Goal: Obtain resource: Download file/media

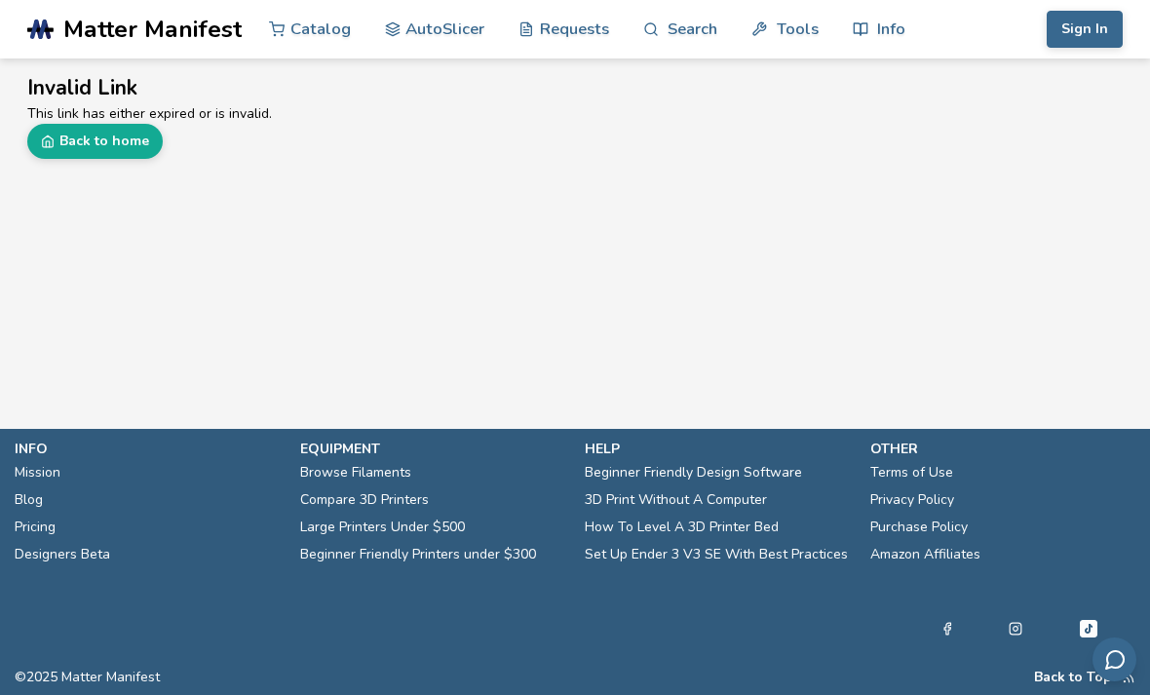
click at [321, 35] on link "Catalog" at bounding box center [310, 29] width 82 height 58
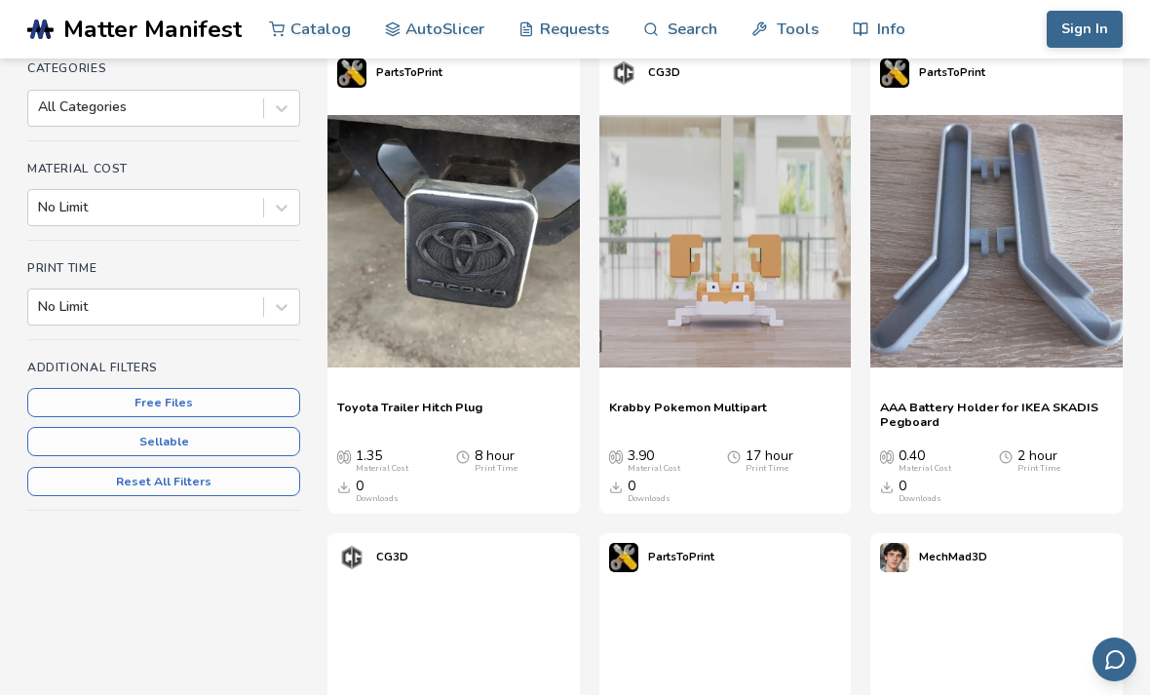
scroll to position [278, 0]
click at [261, 398] on button "Free Files" at bounding box center [163, 401] width 273 height 29
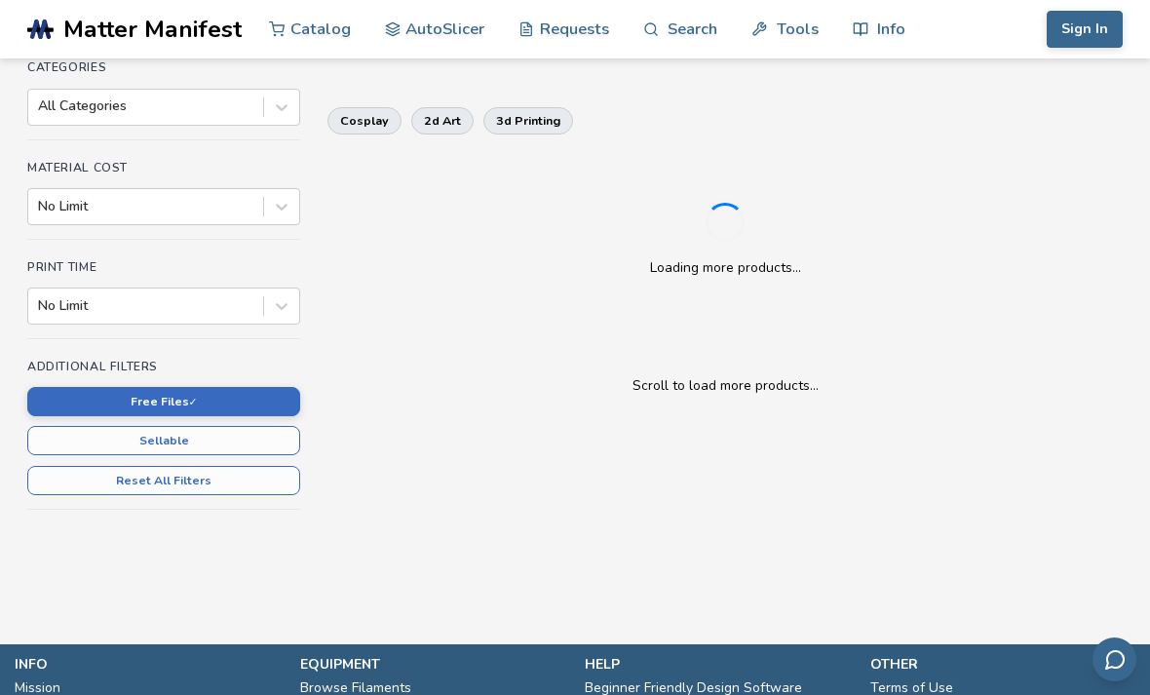
click at [259, 388] on button "Free Files ✓" at bounding box center [163, 401] width 273 height 29
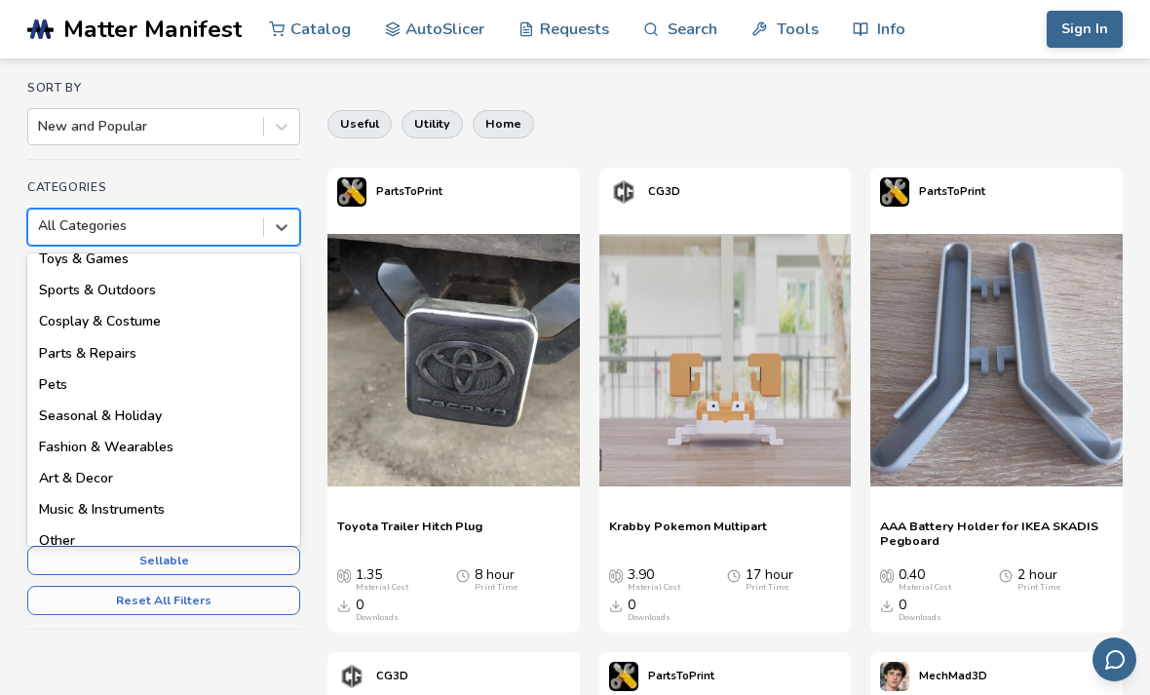
scroll to position [259, 0]
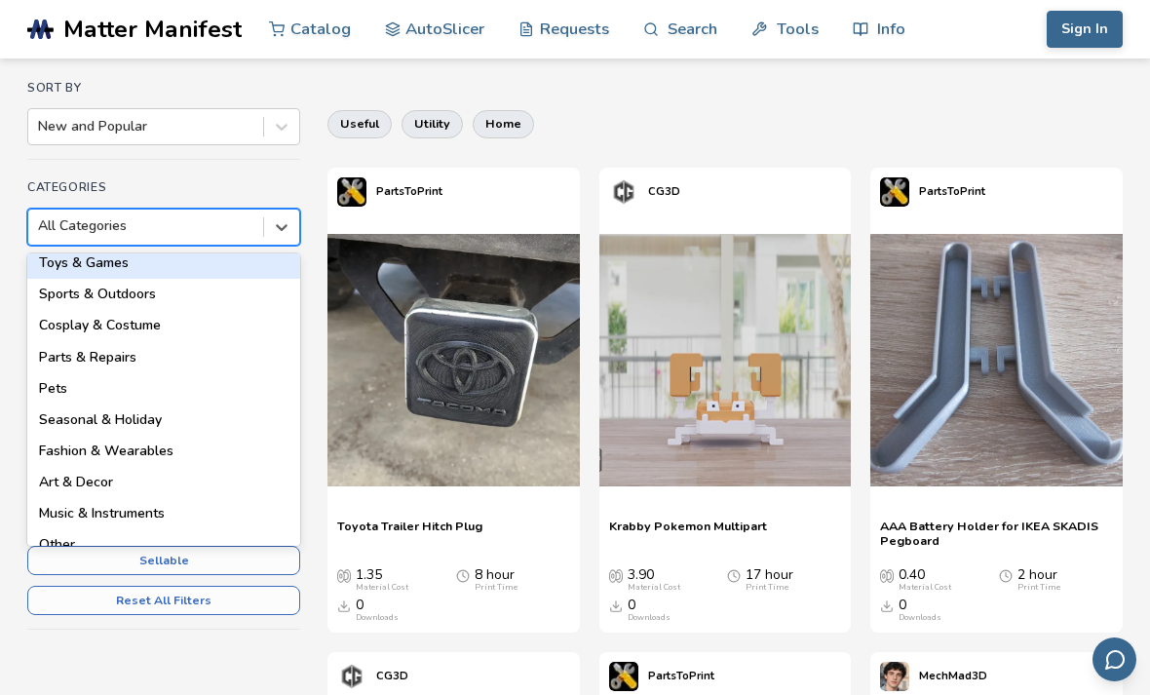
click at [161, 261] on div "Toys & Games" at bounding box center [163, 263] width 273 height 31
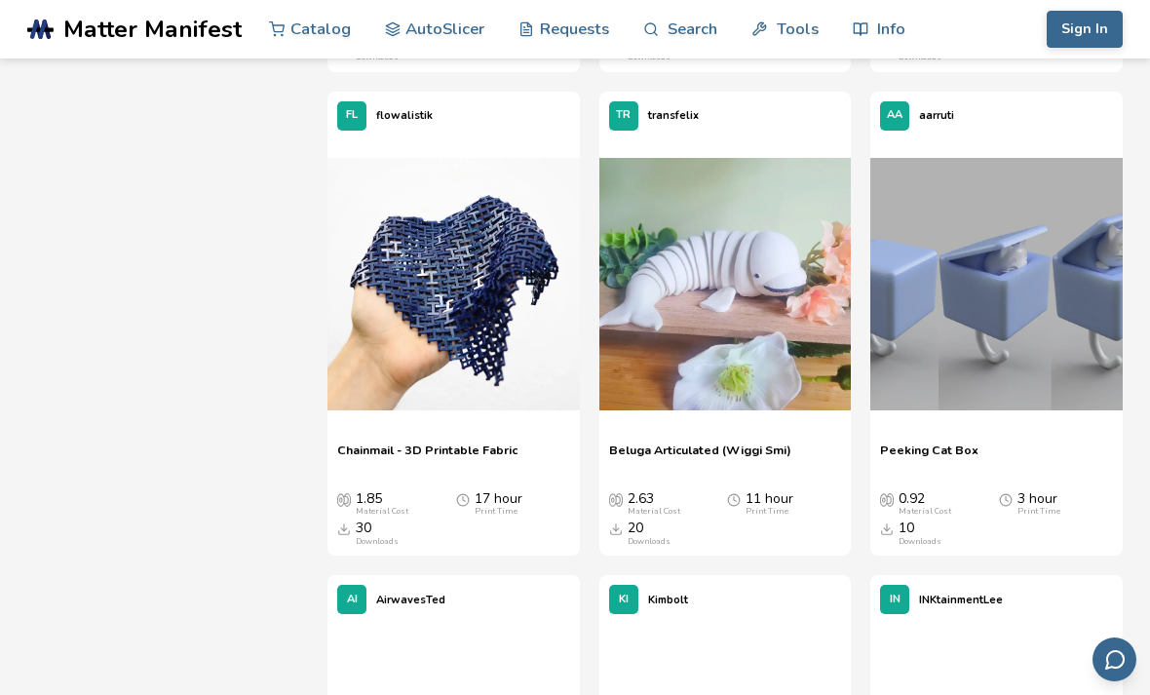
scroll to position [9887, 0]
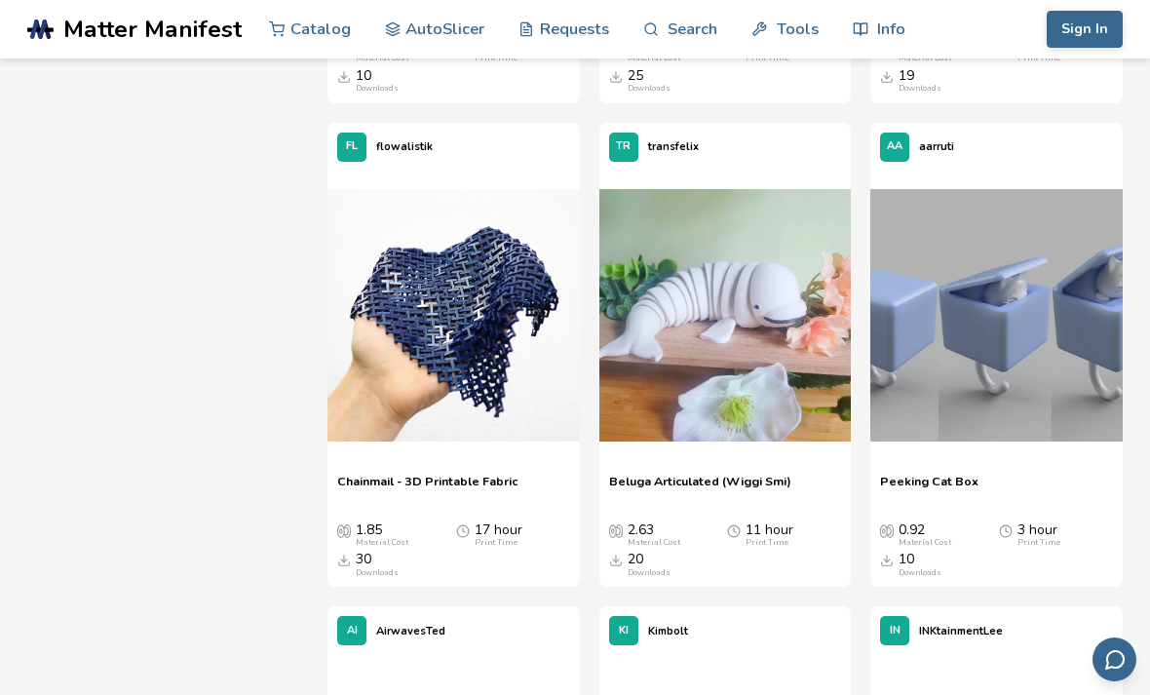
click at [684, 36] on link "Search" at bounding box center [680, 29] width 74 height 58
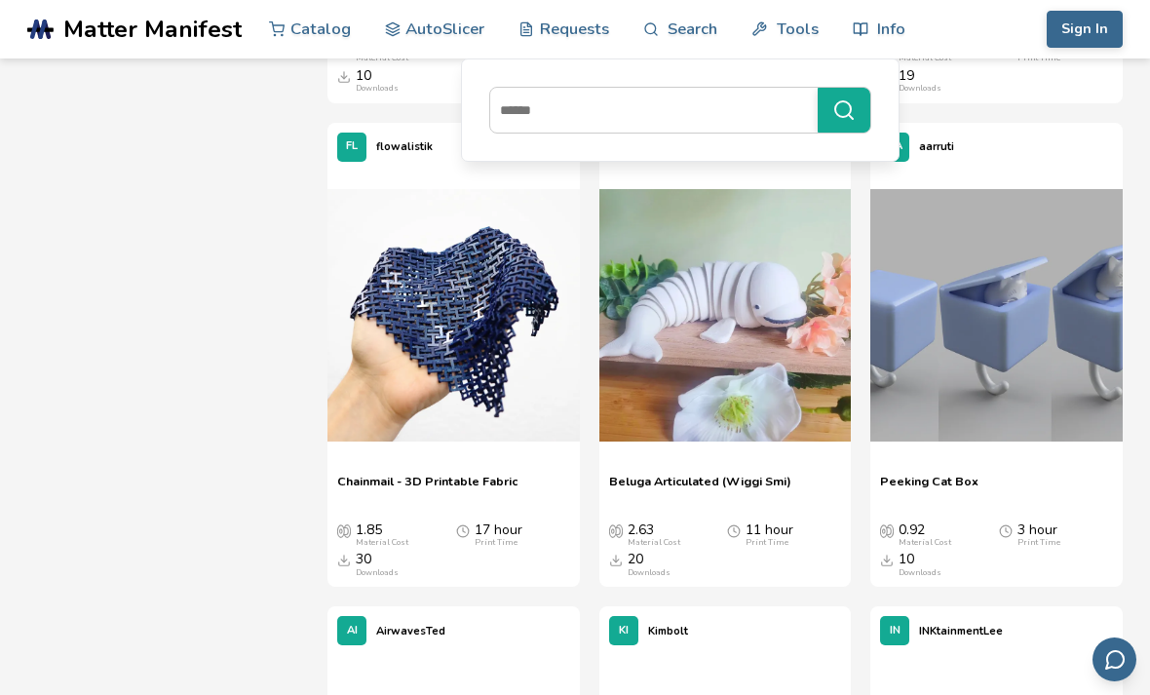
click at [600, 125] on input at bounding box center [649, 110] width 318 height 35
click at [839, 110] on button "**********" at bounding box center [844, 110] width 53 height 45
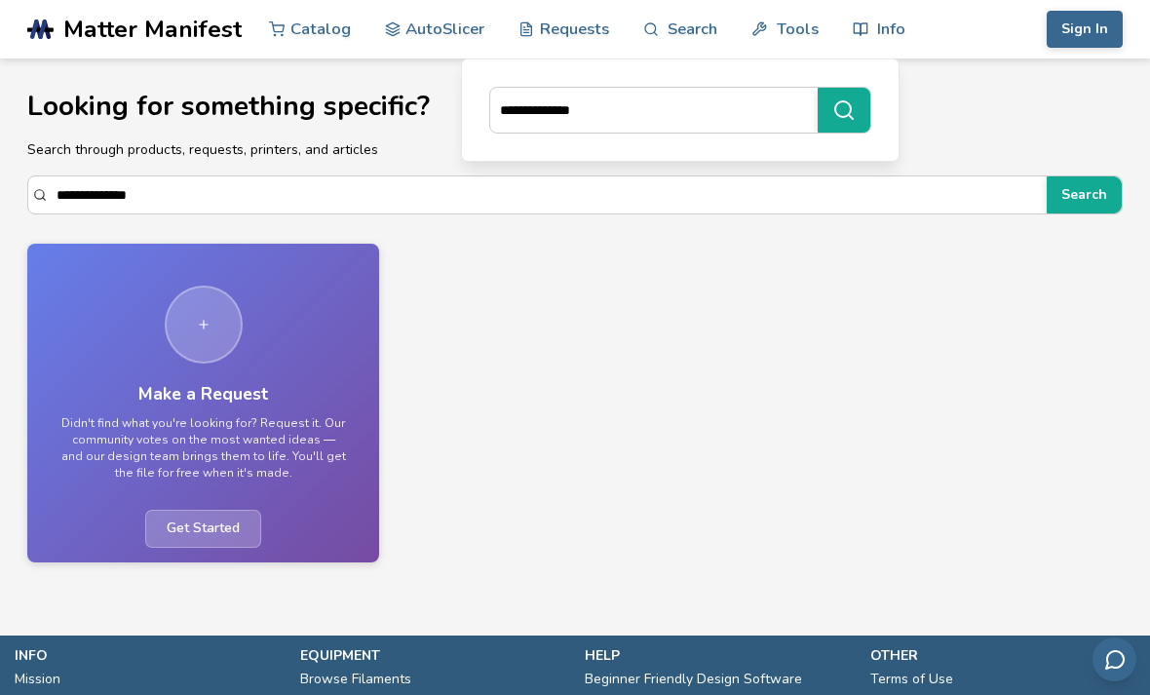
type input "**********"
click at [839, 110] on button "**********" at bounding box center [844, 110] width 53 height 45
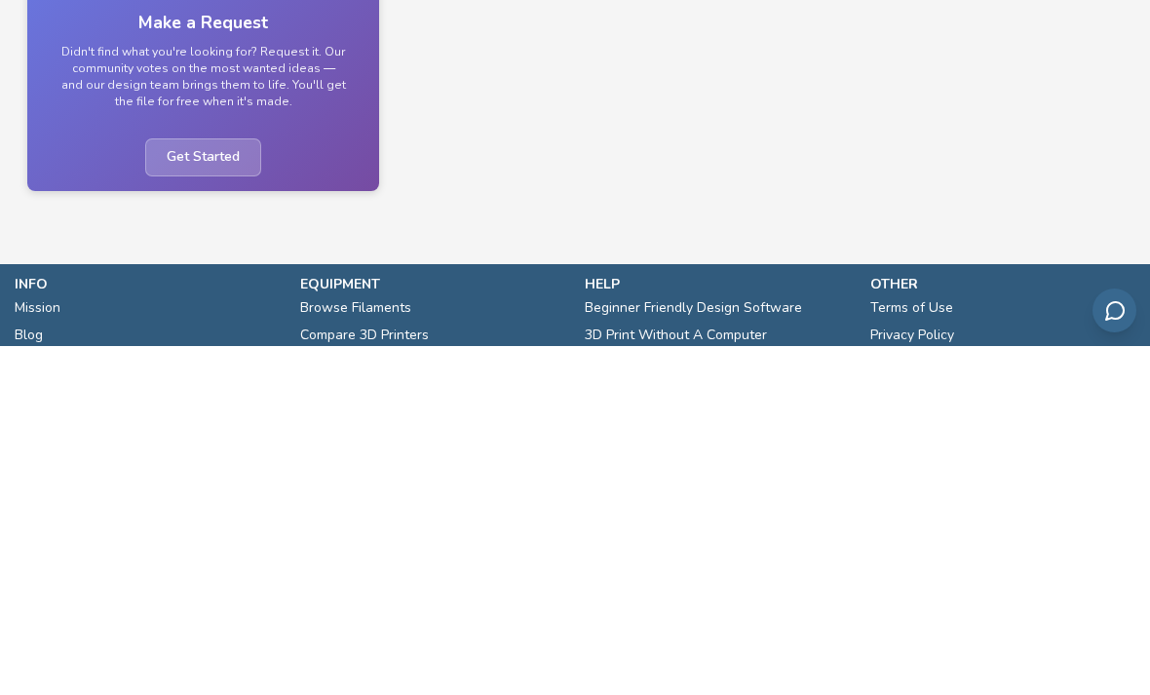
scroll to position [32, 0]
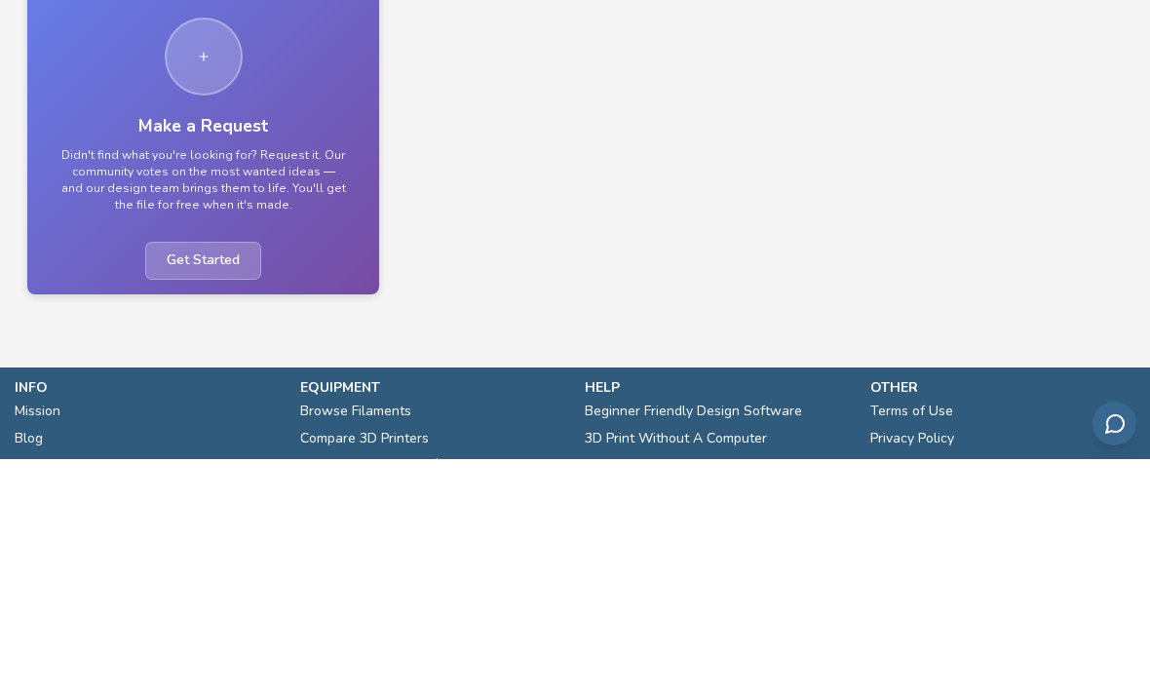
click at [839, 88] on button "**********" at bounding box center [844, 110] width 53 height 45
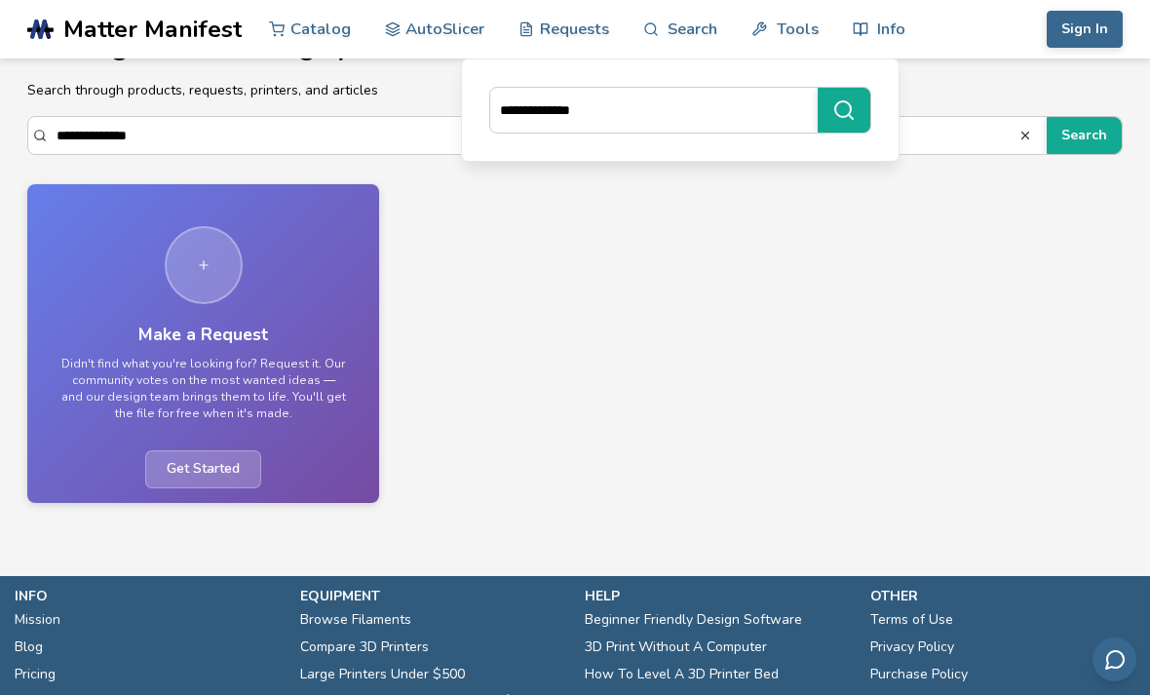
scroll to position [0, 0]
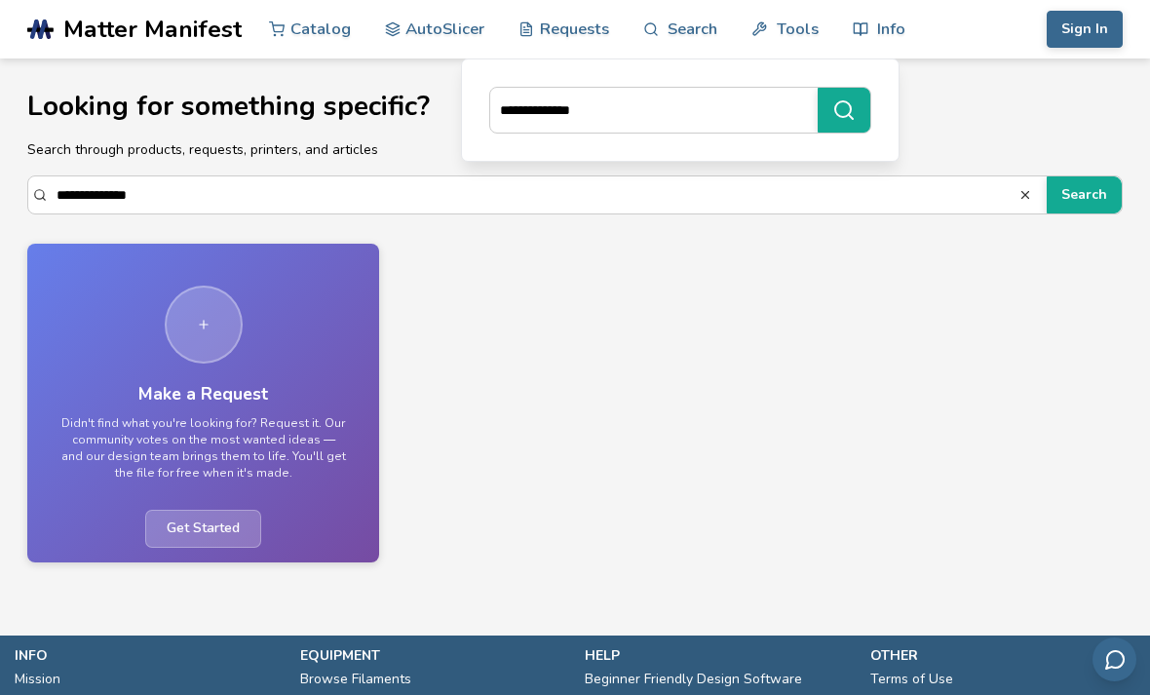
click at [819, 212] on input "**********" at bounding box center [538, 194] width 962 height 35
click at [801, 206] on input "**********" at bounding box center [538, 194] width 962 height 35
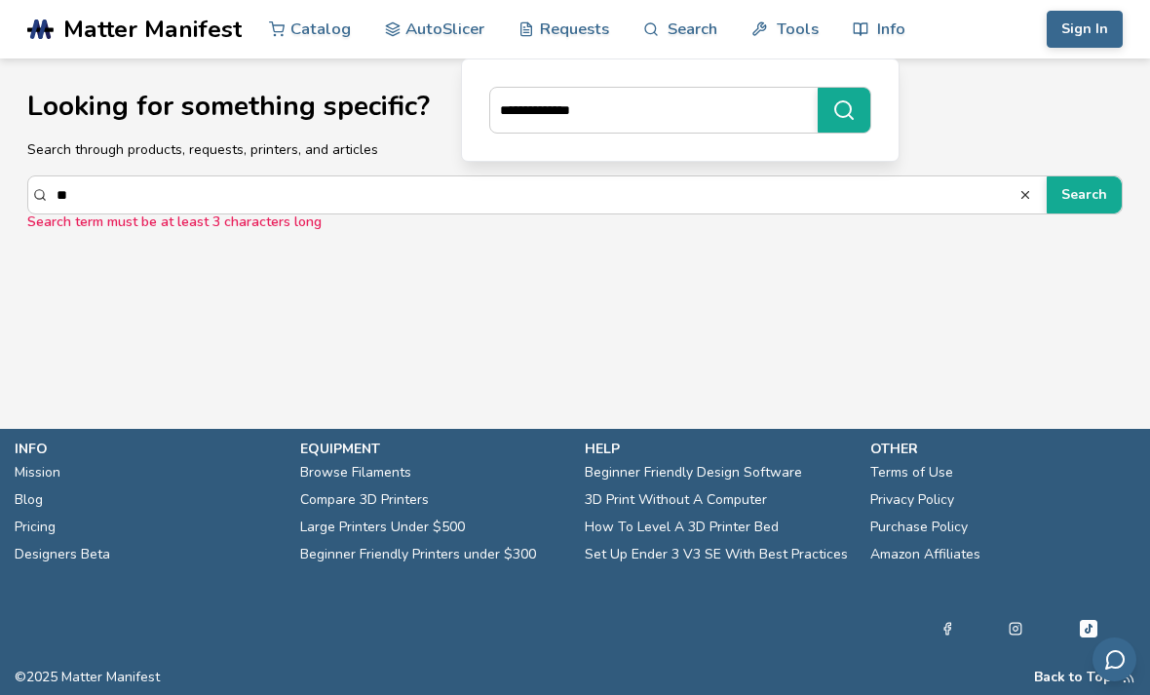
type input "*"
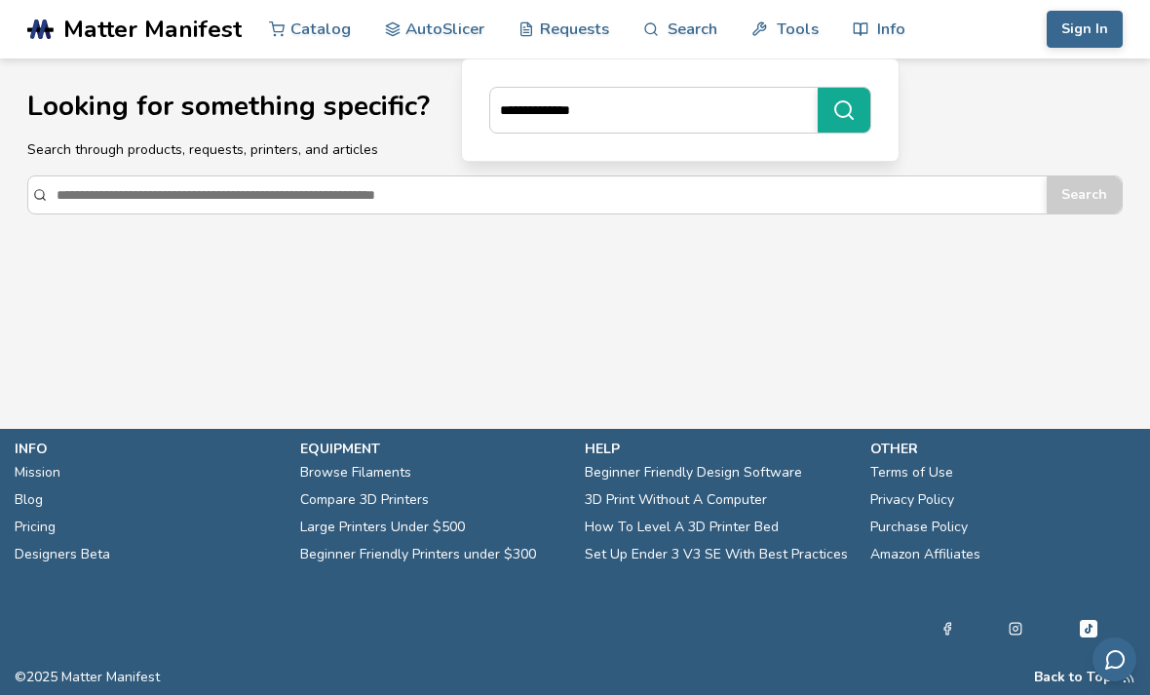
click at [742, 115] on input "**********" at bounding box center [649, 110] width 318 height 35
type input "*"
click at [304, 47] on link "Catalog" at bounding box center [310, 29] width 82 height 58
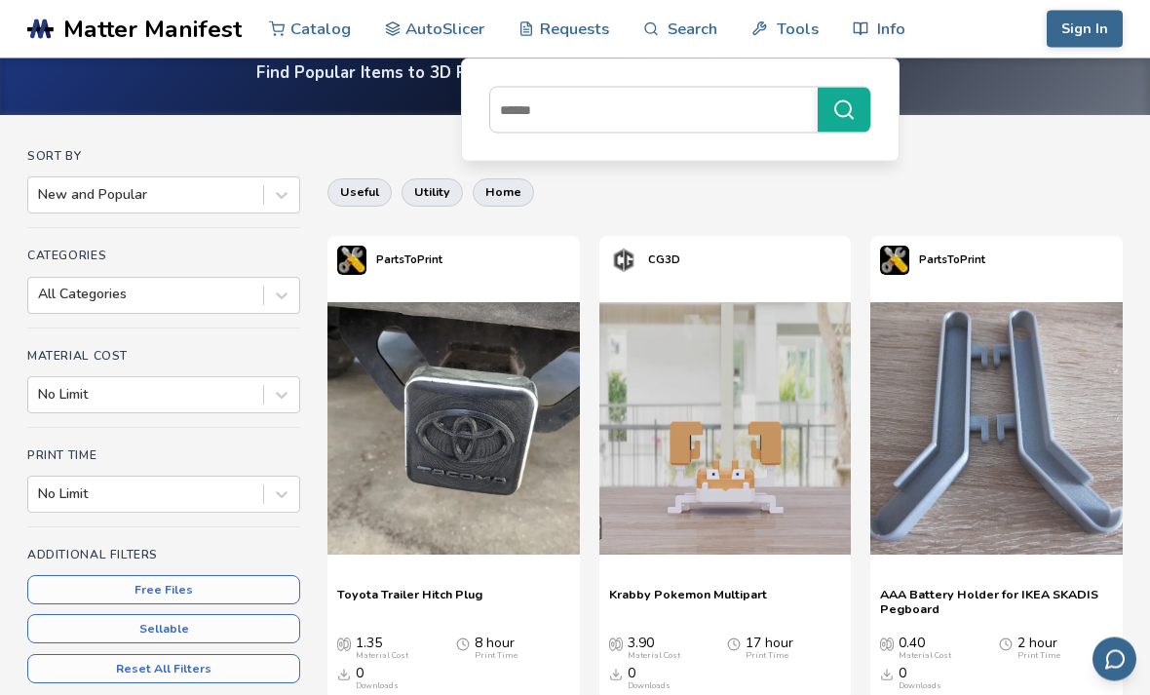
scroll to position [99, 0]
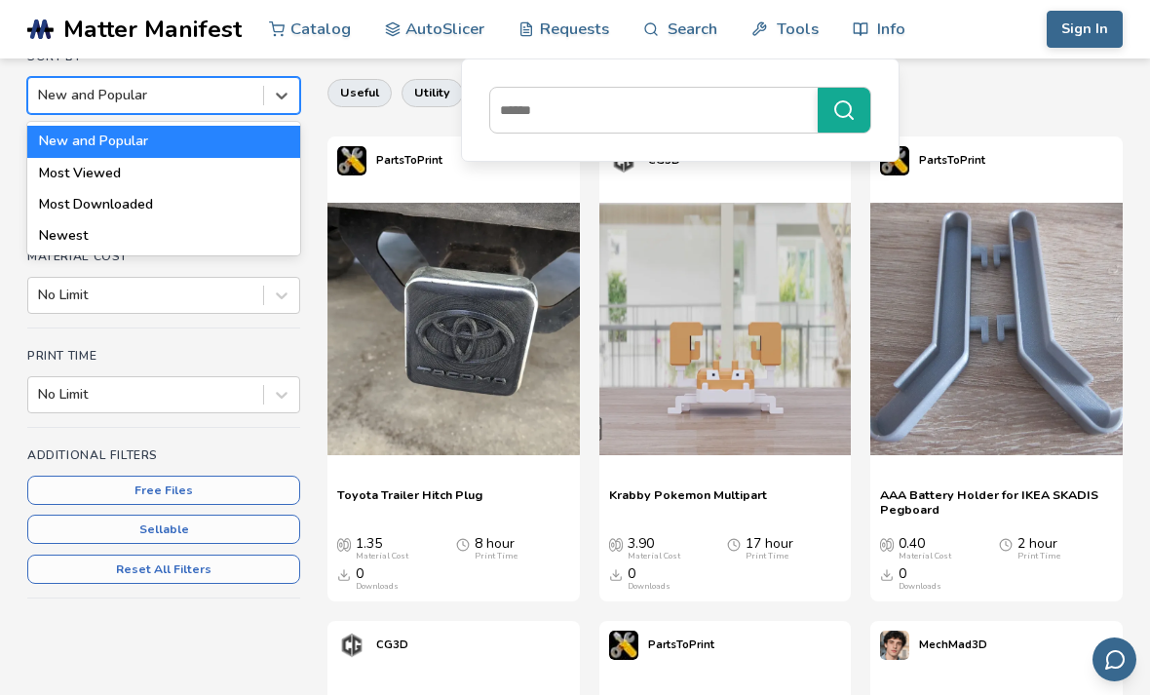
click at [454, 248] on img at bounding box center [454, 329] width 252 height 252
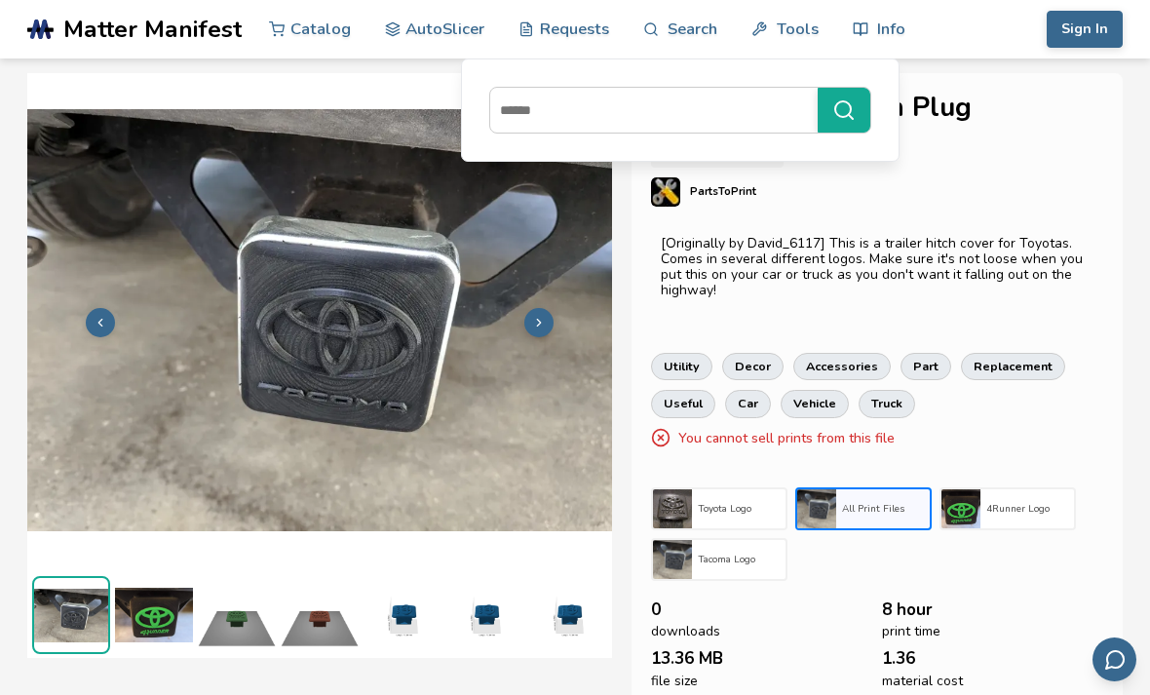
click at [144, 632] on img at bounding box center [154, 615] width 78 height 78
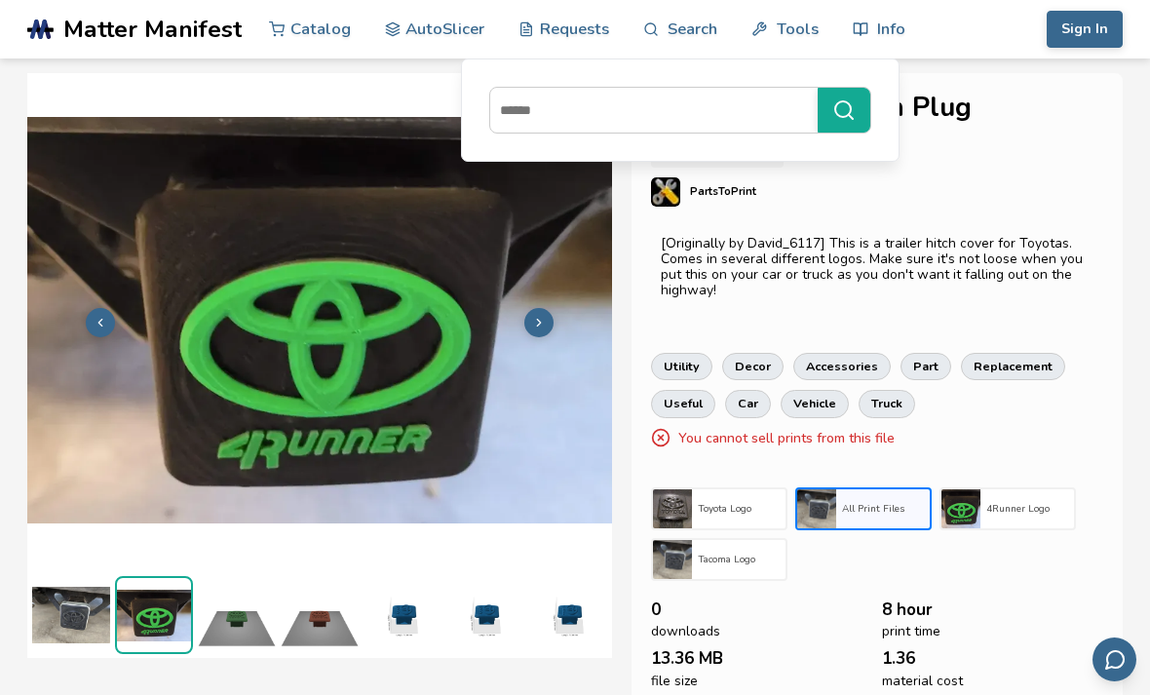
click at [57, 644] on img at bounding box center [71, 615] width 78 height 78
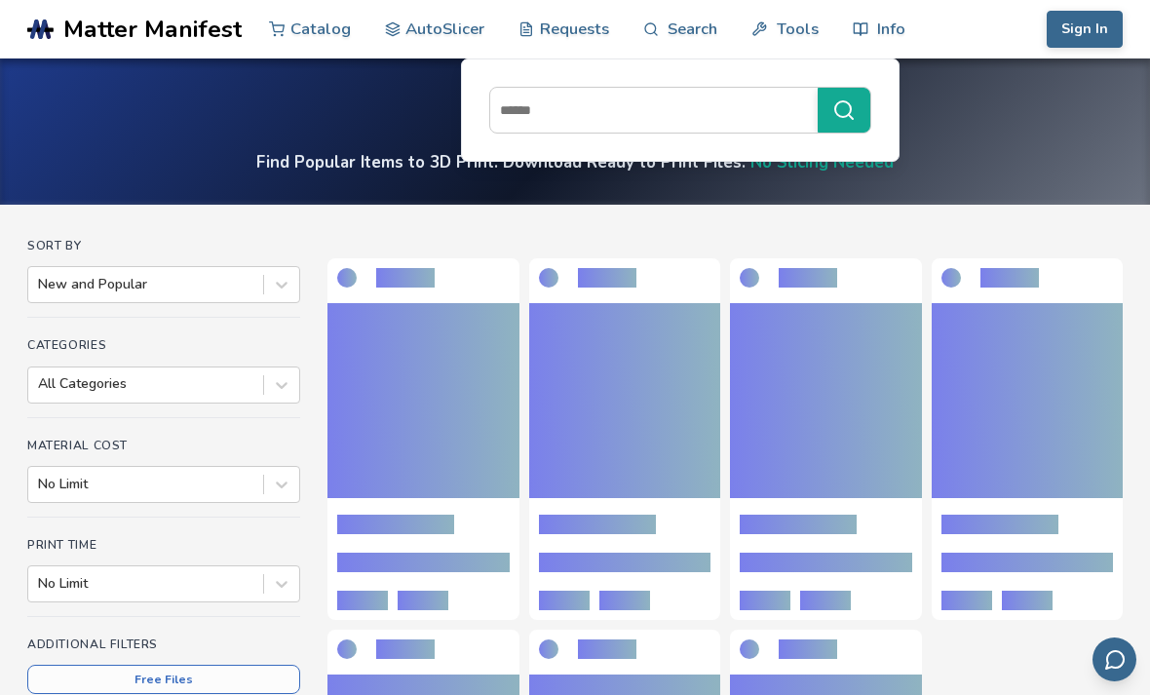
scroll to position [251, 0]
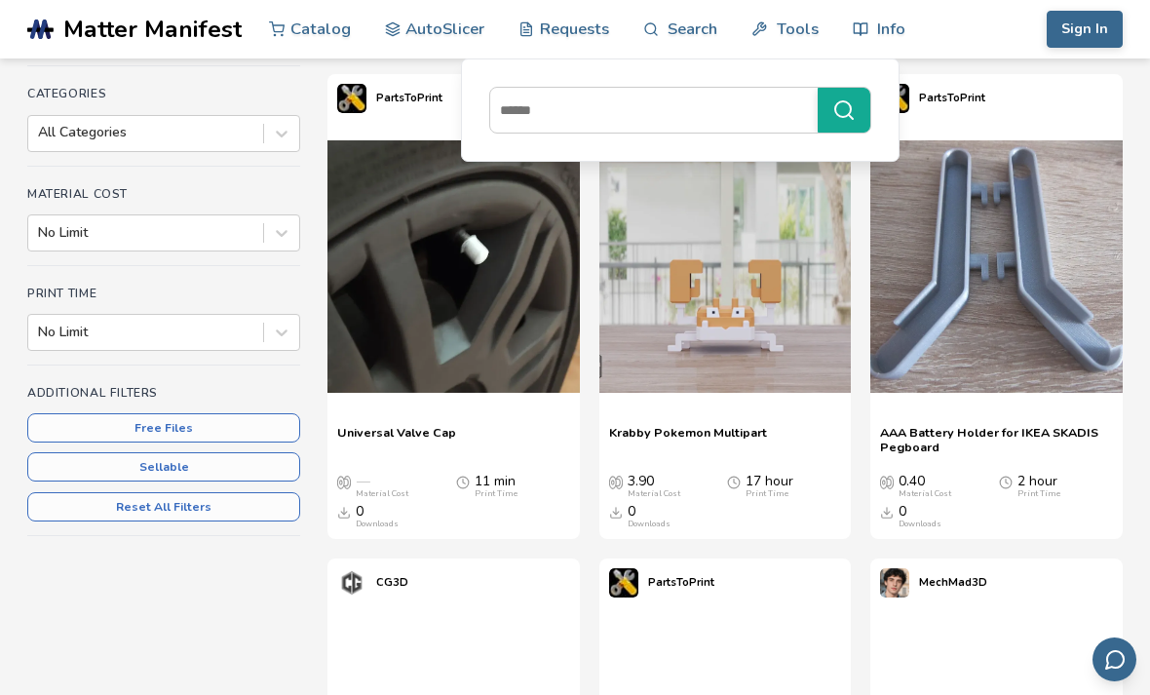
click at [225, 471] on button "Sellable" at bounding box center [163, 466] width 273 height 29
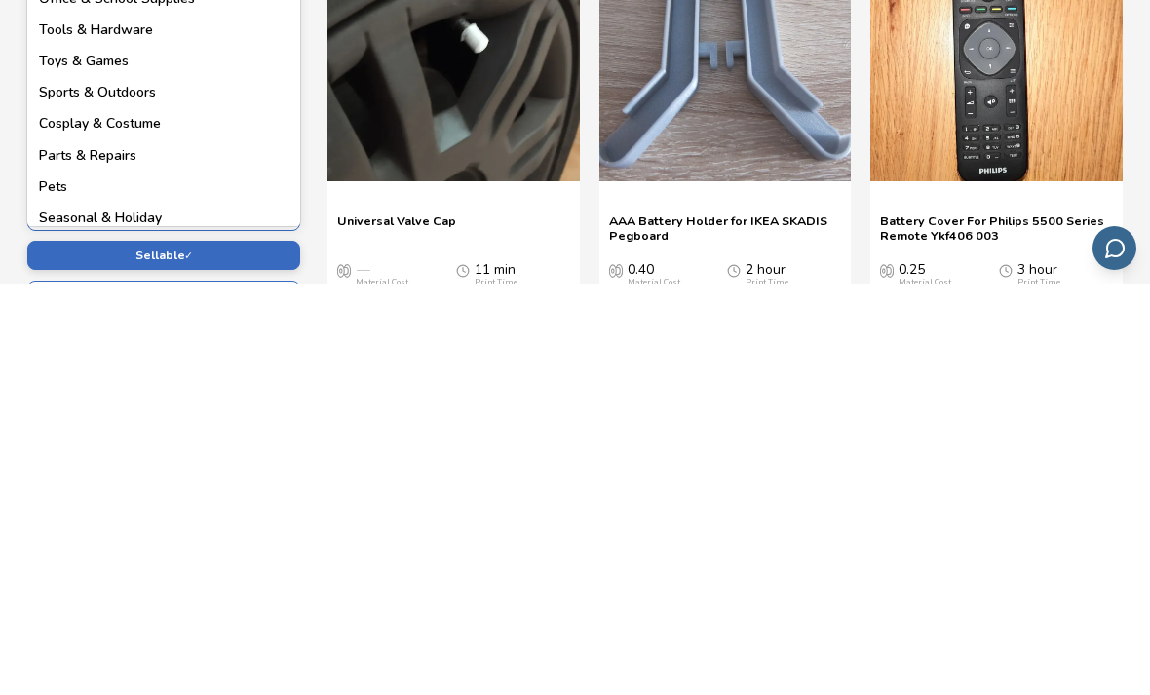
scroll to position [171, 0]
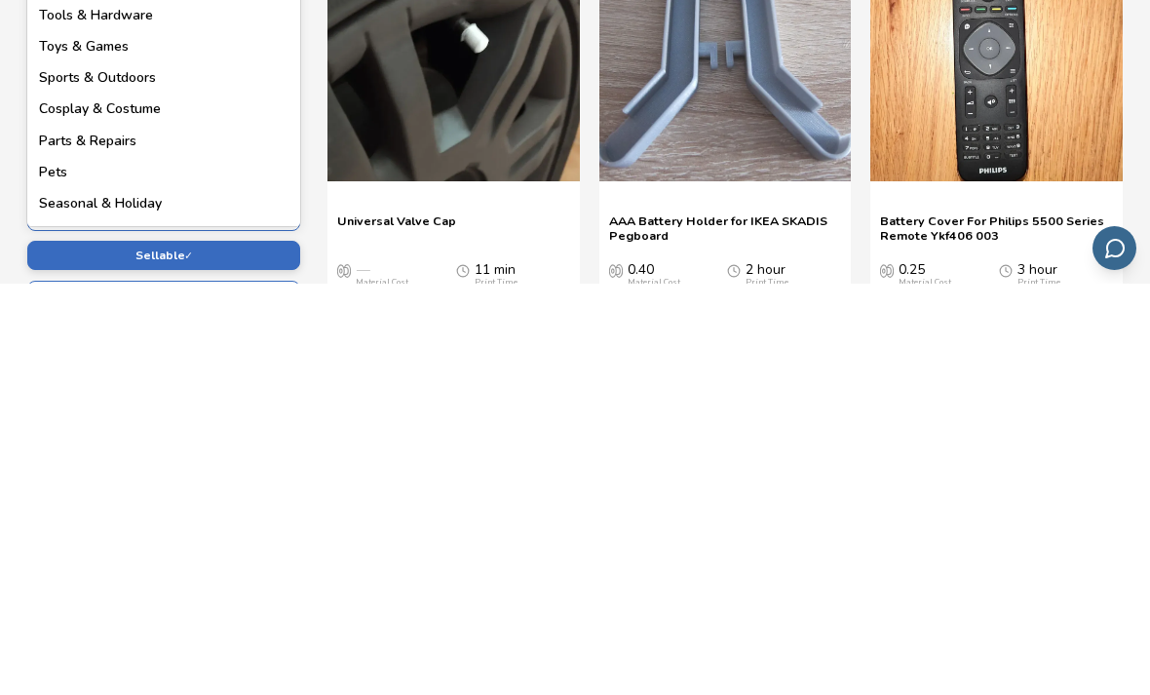
click at [237, 505] on div "Cosplay & Costume" at bounding box center [163, 520] width 273 height 31
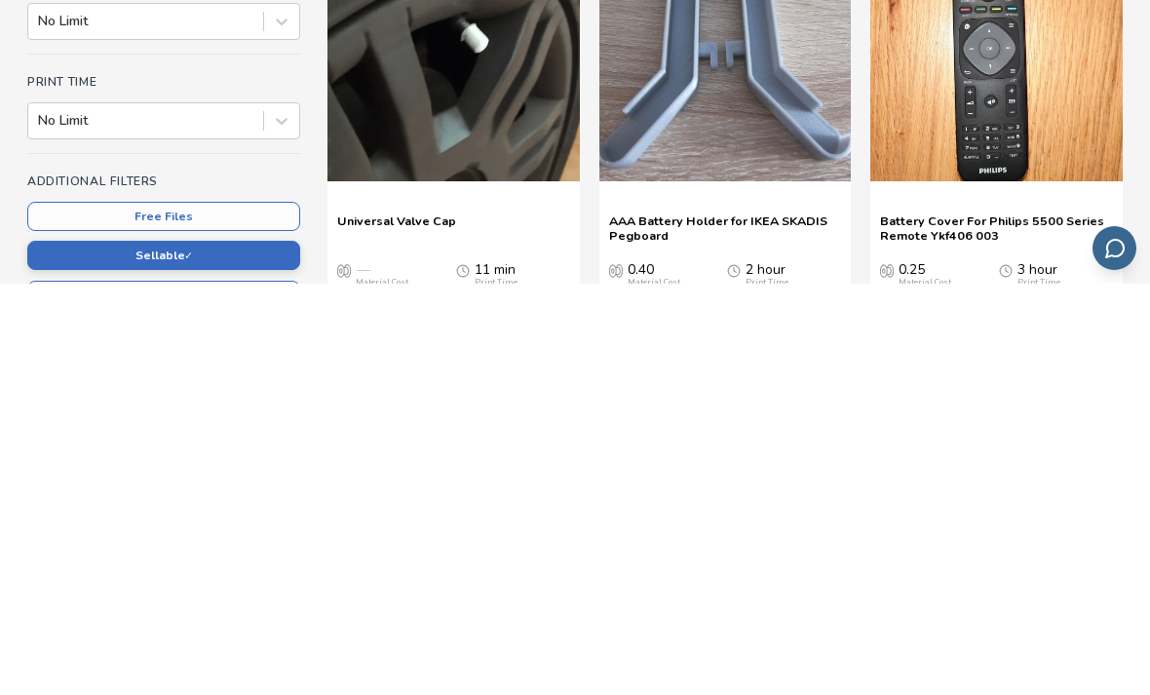
scroll to position [463, 0]
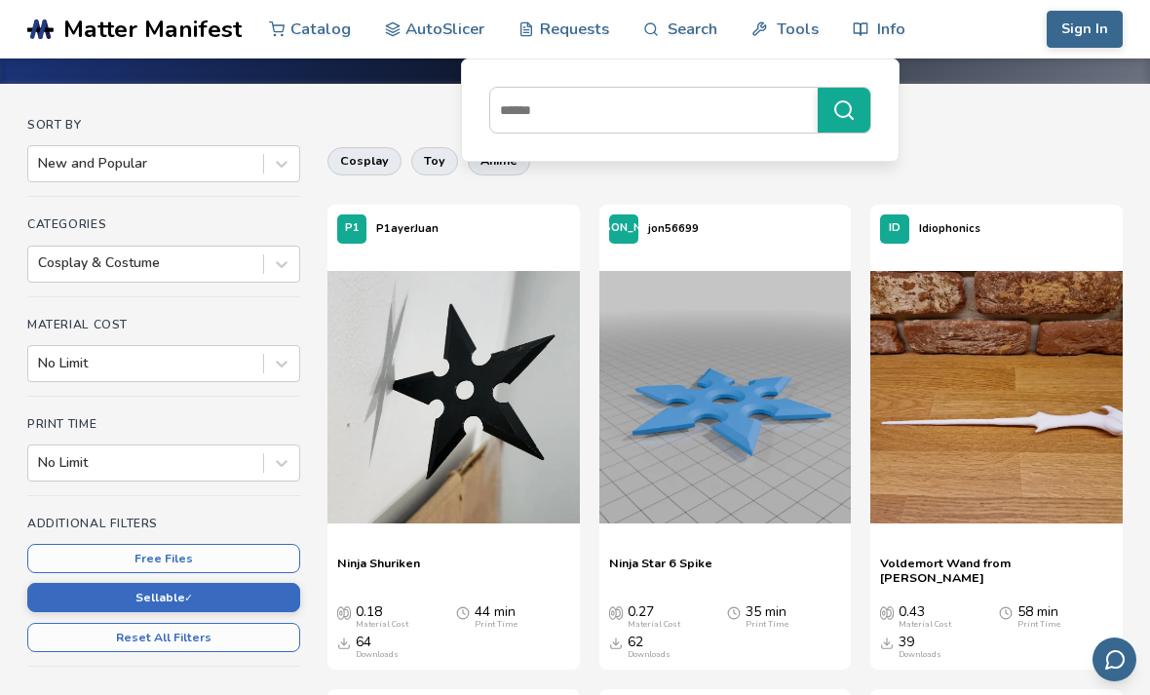
scroll to position [125, 0]
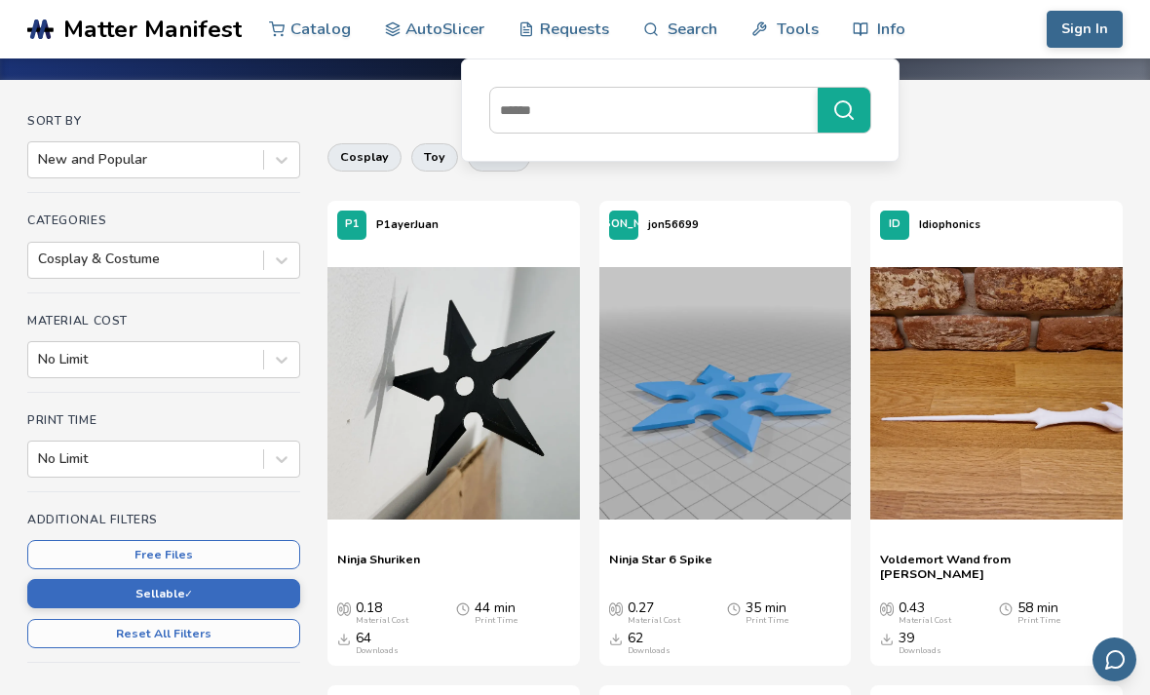
click at [208, 642] on button "Reset All Filters" at bounding box center [163, 633] width 273 height 29
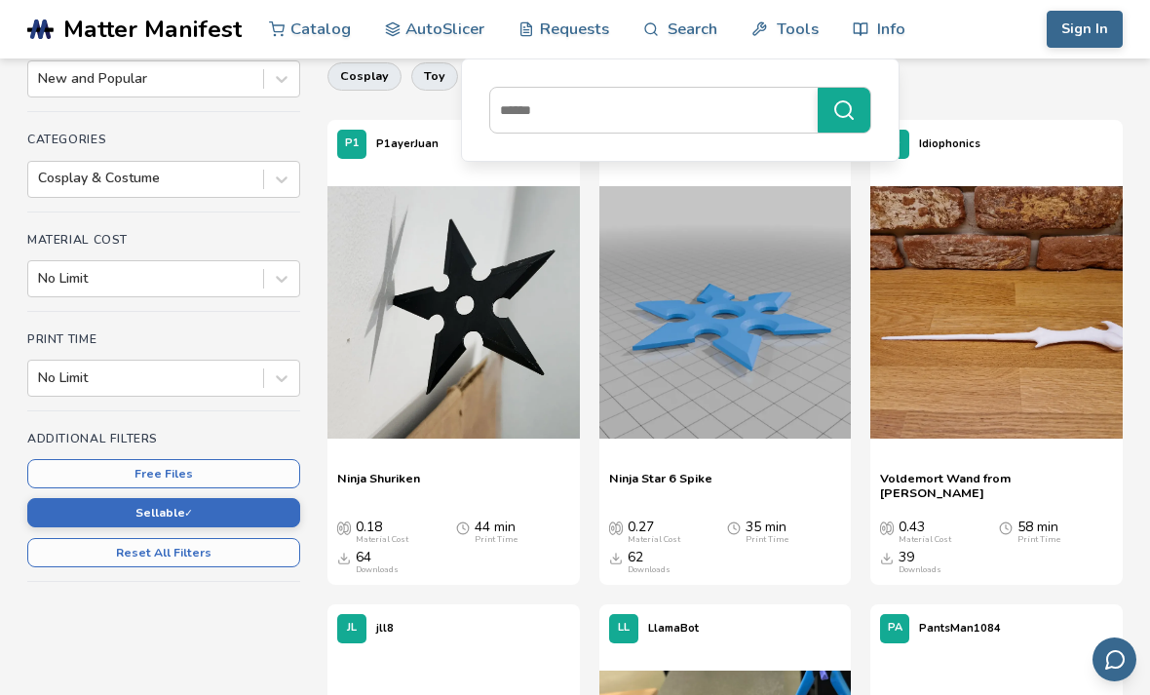
scroll to position [220, 0]
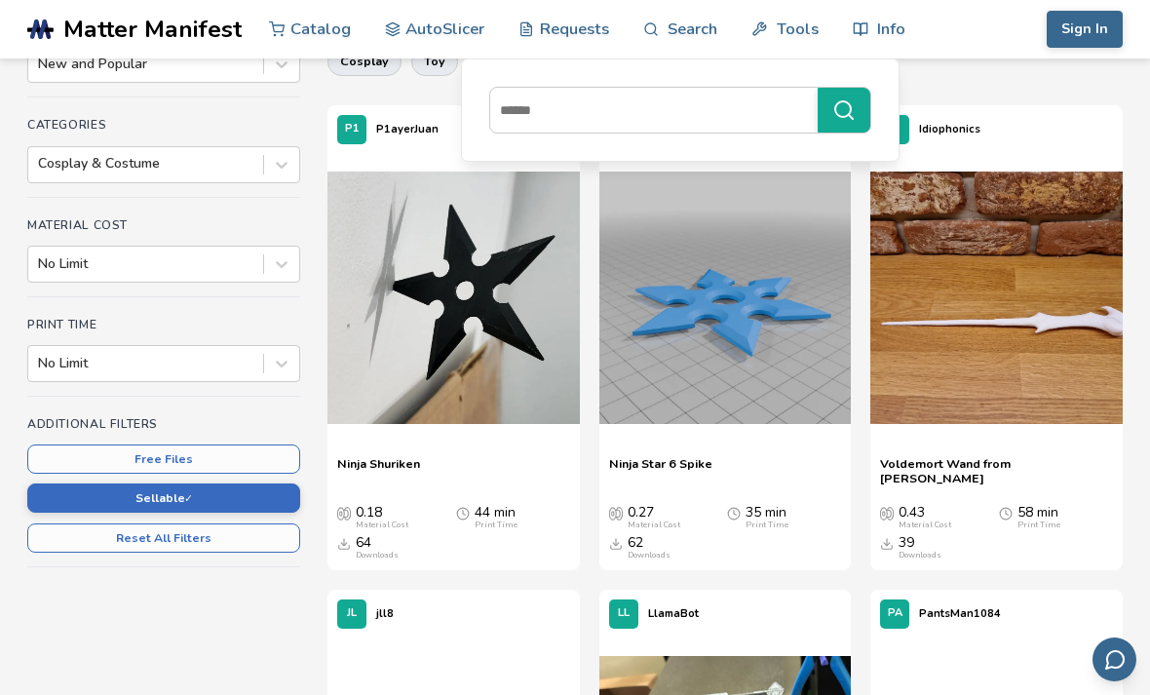
click at [279, 455] on button "Free Files" at bounding box center [163, 458] width 273 height 29
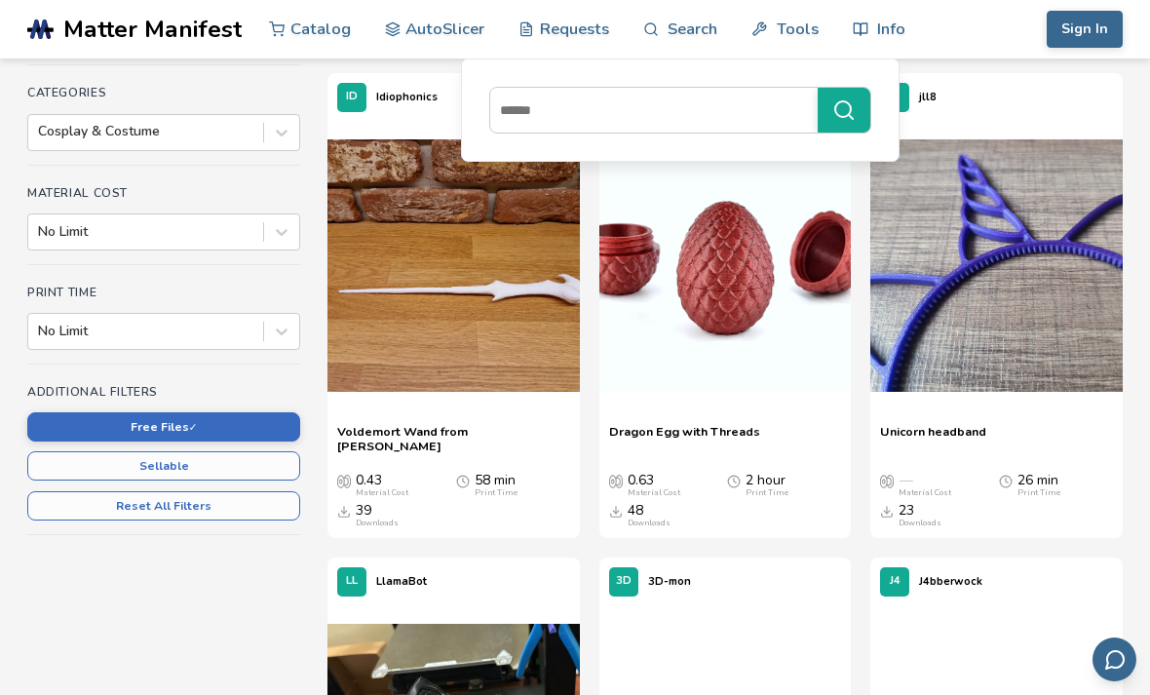
scroll to position [254, 0]
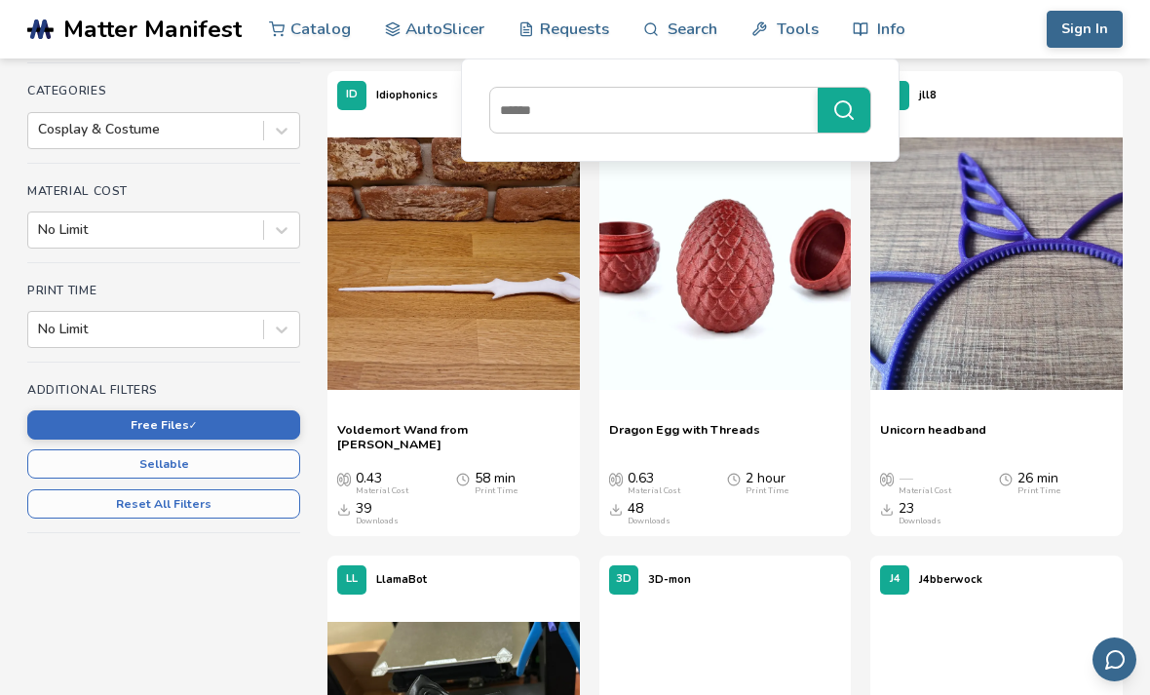
click at [199, 424] on button "Free Files ✓" at bounding box center [163, 424] width 273 height 29
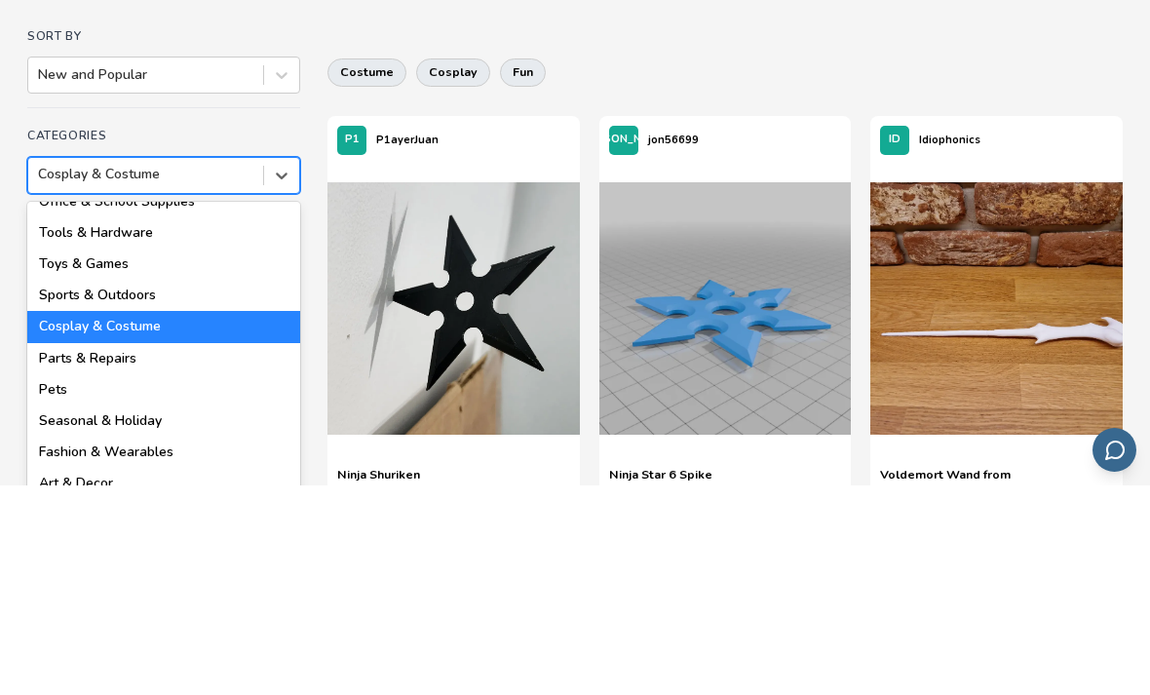
scroll to position [209, 0]
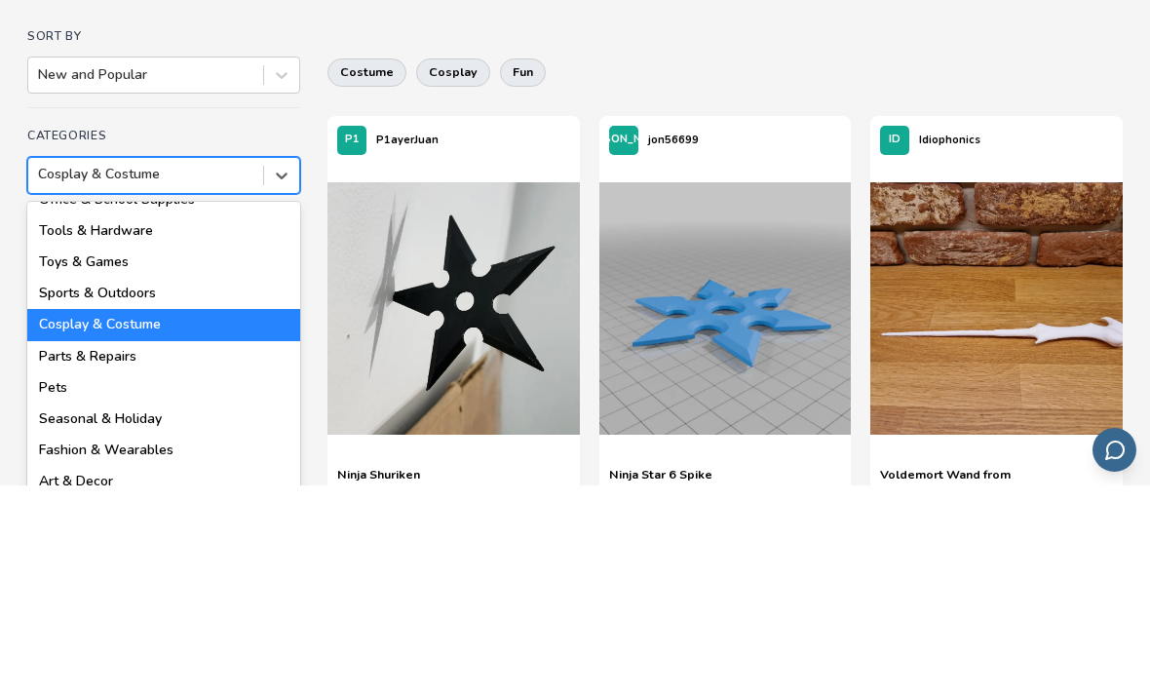
click at [278, 425] on div "Tools & Hardware" at bounding box center [163, 440] width 273 height 31
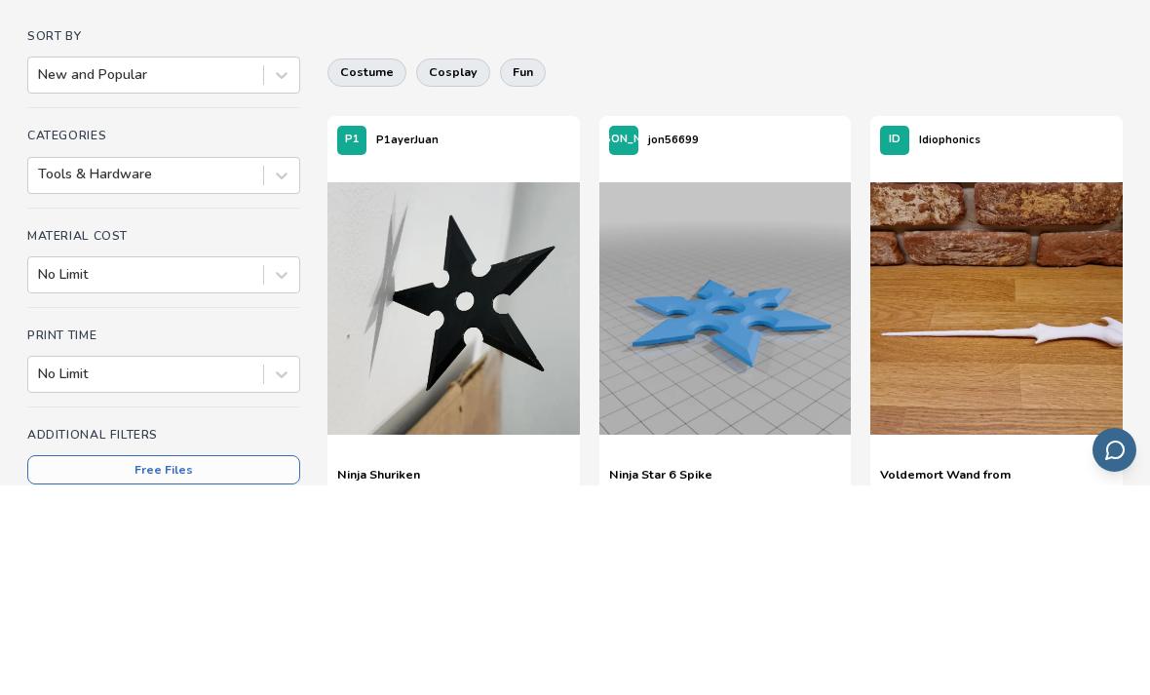
scroll to position [210, 0]
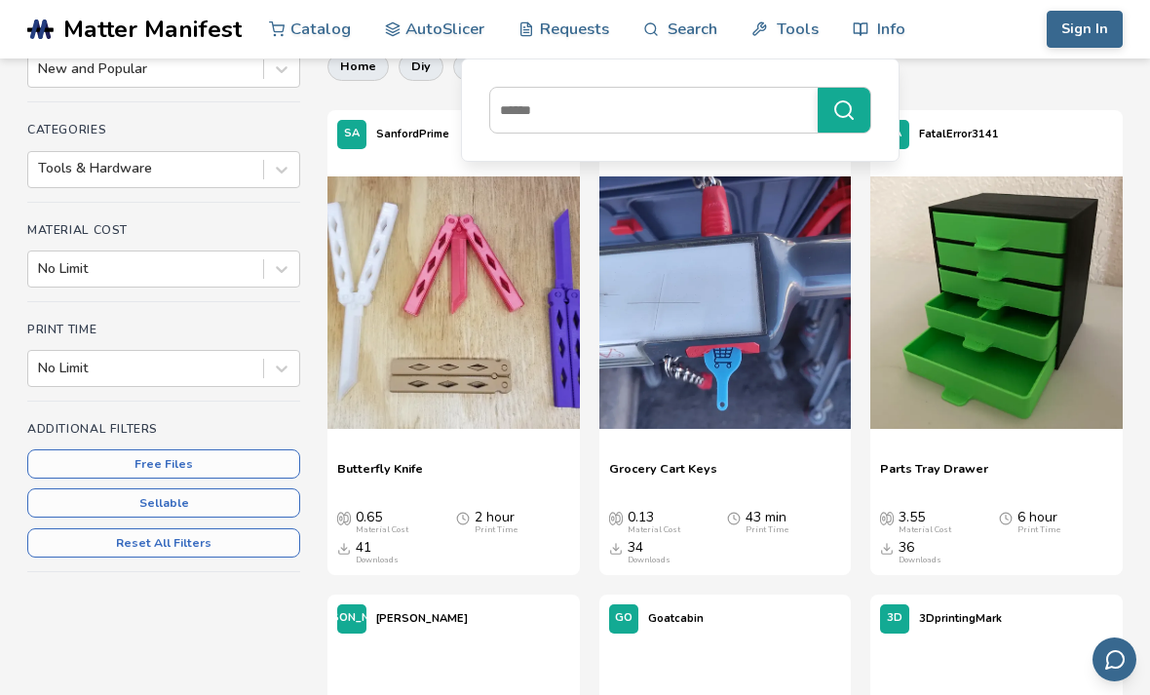
scroll to position [218, 0]
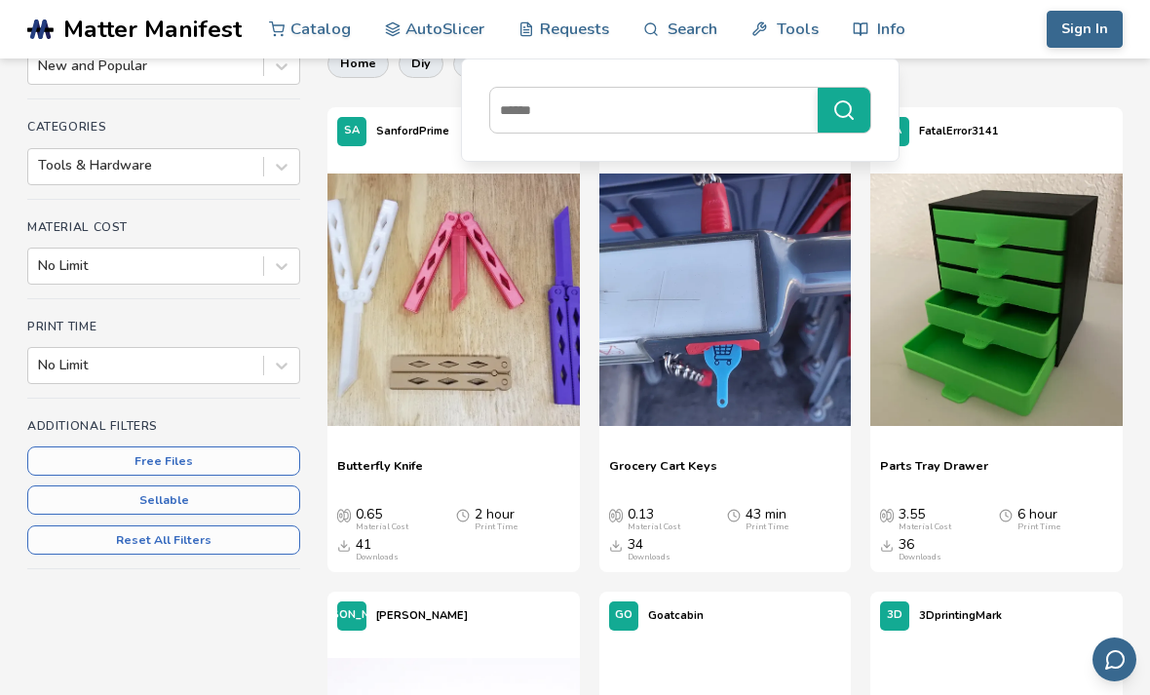
click at [515, 474] on p "Butterfly Knife" at bounding box center [453, 472] width 233 height 29
click at [498, 445] on div at bounding box center [454, 302] width 252 height 292
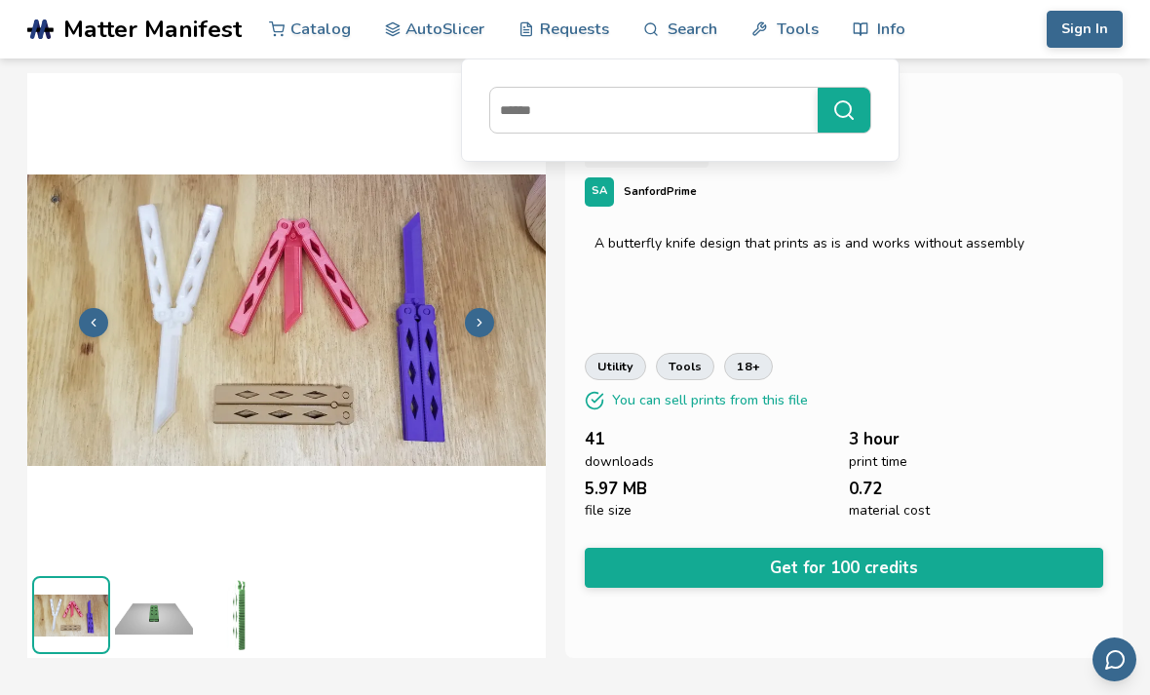
click at [639, 577] on button "Get for 100 credits" at bounding box center [844, 568] width 519 height 40
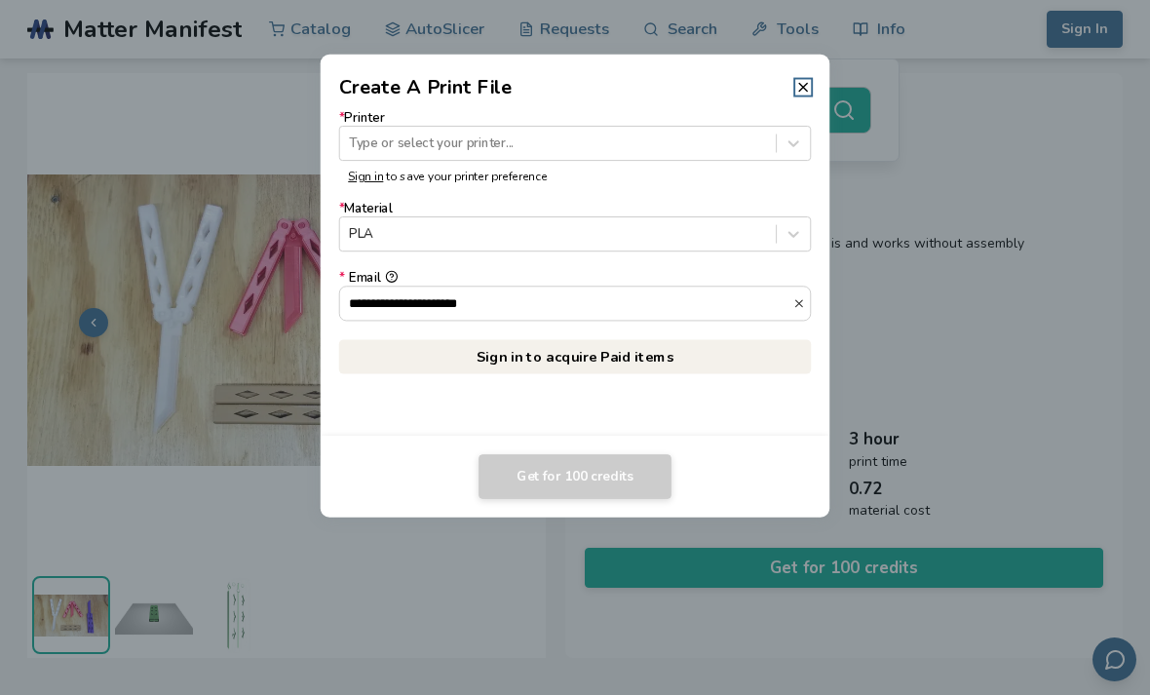
click at [805, 80] on icon at bounding box center [803, 87] width 16 height 16
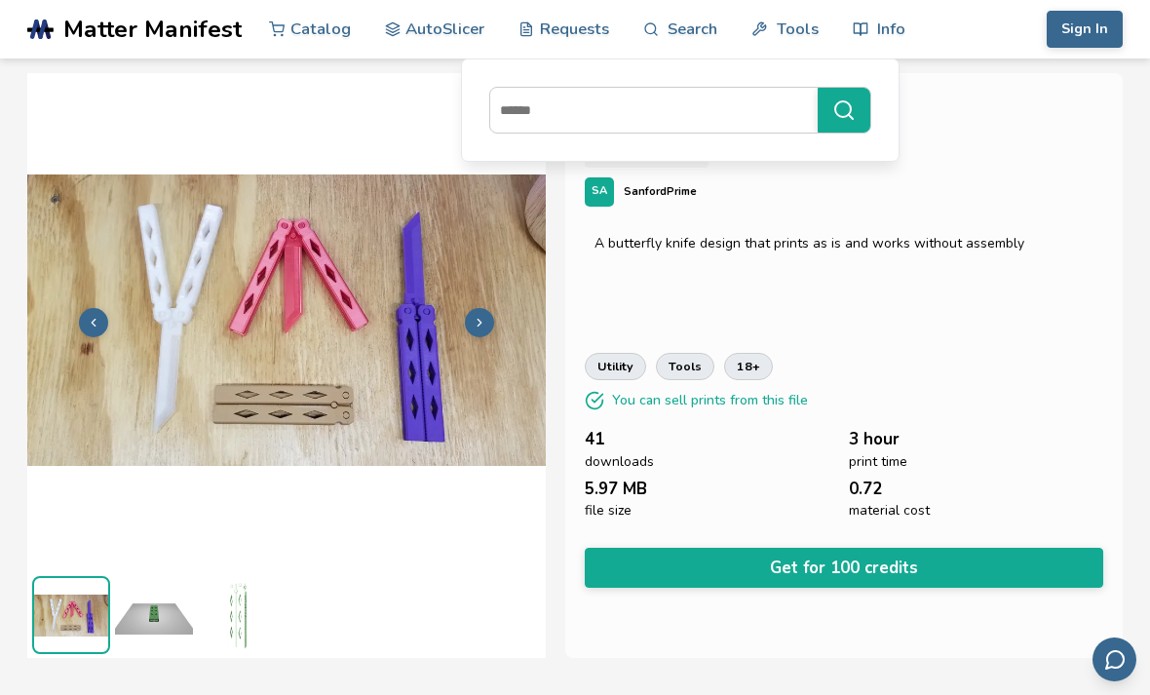
click at [985, 169] on div "**********" at bounding box center [844, 365] width 558 height 585
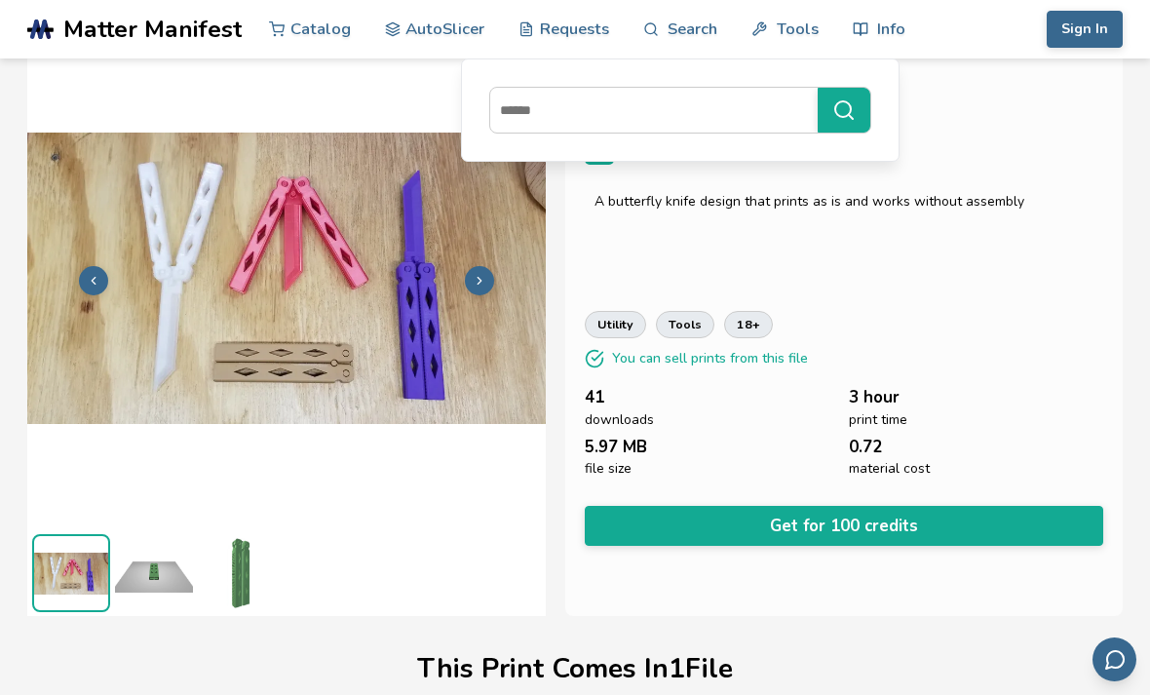
scroll to position [46, 0]
